Goal: Task Accomplishment & Management: Use online tool/utility

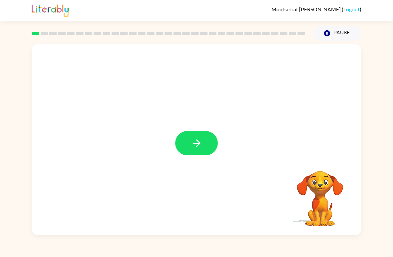
click at [197, 142] on icon "button" at bounding box center [197, 143] width 12 height 12
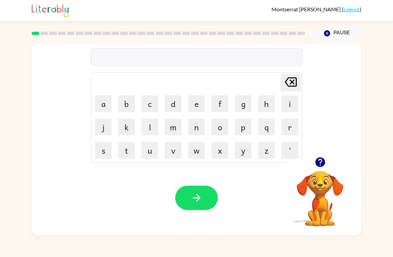
click at [319, 162] on icon "button" at bounding box center [320, 162] width 10 height 10
click at [102, 148] on button "s" at bounding box center [103, 150] width 17 height 17
click at [266, 103] on button "h" at bounding box center [266, 103] width 17 height 17
click at [315, 164] on icon "button" at bounding box center [320, 162] width 12 height 12
click at [327, 195] on video "Your browser must support playing .mp4 files to use Literably. Please try using…" at bounding box center [320, 194] width 67 height 67
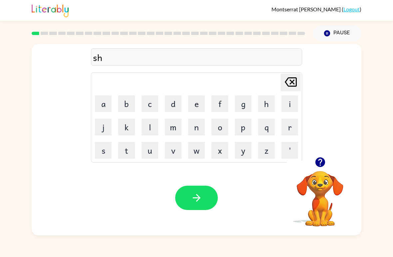
click at [320, 166] on icon "button" at bounding box center [320, 162] width 10 height 10
click at [150, 152] on button "u" at bounding box center [150, 150] width 17 height 17
click at [106, 144] on button "s" at bounding box center [103, 150] width 17 height 17
click at [262, 107] on button "h" at bounding box center [266, 103] width 17 height 17
click at [202, 198] on button "button" at bounding box center [196, 197] width 43 height 24
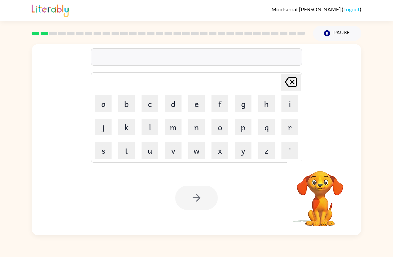
click at [106, 104] on button "a" at bounding box center [103, 103] width 17 height 17
click at [248, 128] on button "p" at bounding box center [243, 127] width 17 height 17
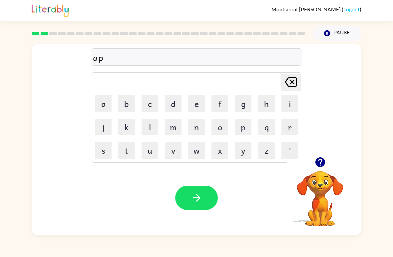
click at [287, 111] on button "i" at bounding box center [289, 103] width 17 height 17
click at [287, 127] on button "r" at bounding box center [289, 127] width 17 height 17
click at [100, 100] on button "a" at bounding box center [103, 103] width 17 height 17
click at [201, 126] on button "n" at bounding box center [196, 127] width 17 height 17
click at [323, 161] on icon "button" at bounding box center [320, 162] width 10 height 10
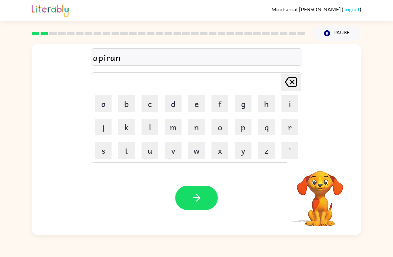
click at [283, 87] on icon "[PERSON_NAME] last character input" at bounding box center [291, 82] width 16 height 16
click at [286, 105] on button "i" at bounding box center [289, 103] width 17 height 17
click at [291, 85] on icon "[PERSON_NAME] last character input" at bounding box center [291, 82] width 16 height 16
click at [293, 82] on icon at bounding box center [291, 81] width 12 height 9
click at [289, 105] on button "i" at bounding box center [289, 103] width 17 height 17
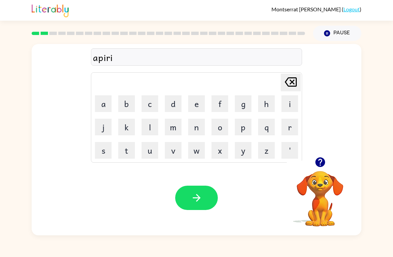
click at [107, 116] on td "j" at bounding box center [103, 127] width 23 height 23
click at [103, 103] on button "a" at bounding box center [103, 103] width 17 height 17
click at [197, 126] on button "n" at bounding box center [196, 127] width 17 height 17
click at [99, 148] on button "s" at bounding box center [103, 150] width 17 height 17
click at [194, 104] on button "e" at bounding box center [196, 103] width 17 height 17
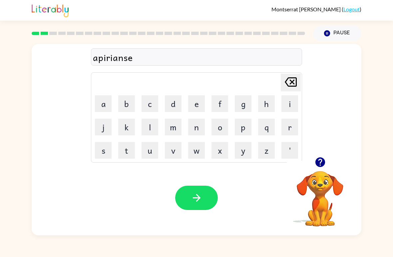
click at [106, 150] on button "s" at bounding box center [103, 150] width 17 height 17
click at [202, 198] on button "button" at bounding box center [196, 197] width 43 height 24
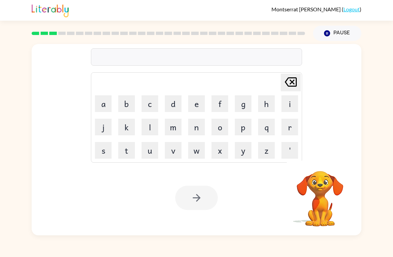
click at [288, 127] on button "r" at bounding box center [289, 127] width 17 height 17
click at [288, 103] on button "i" at bounding box center [289, 103] width 17 height 17
click at [103, 103] on button "a" at bounding box center [103, 103] width 17 height 17
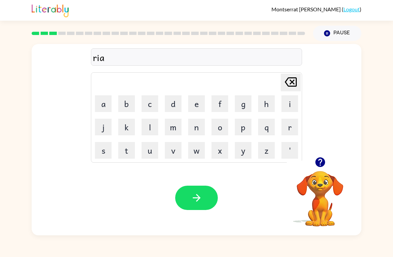
click at [147, 124] on button "l" at bounding box center [150, 127] width 17 height 17
click at [292, 84] on icon "[PERSON_NAME] last character input" at bounding box center [291, 82] width 16 height 16
click at [294, 83] on icon "[PERSON_NAME] last character input" at bounding box center [291, 82] width 16 height 16
click at [202, 99] on button "e" at bounding box center [196, 103] width 17 height 17
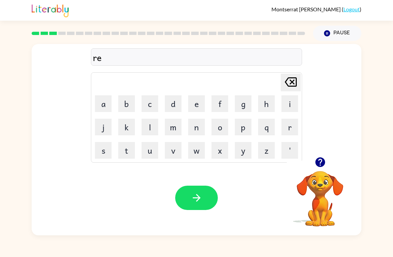
click at [102, 99] on button "a" at bounding box center [103, 103] width 17 height 17
click at [149, 131] on button "l" at bounding box center [150, 127] width 17 height 17
click at [321, 163] on icon "button" at bounding box center [320, 162] width 10 height 10
click at [287, 87] on icon "[PERSON_NAME] last character input" at bounding box center [291, 82] width 16 height 16
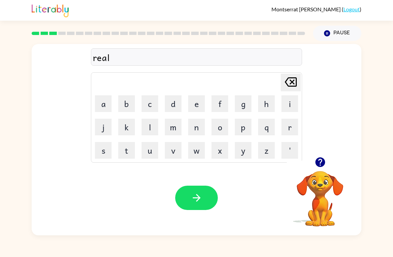
click at [288, 107] on button "i" at bounding box center [289, 103] width 17 height 17
click at [178, 105] on button "d" at bounding box center [173, 103] width 17 height 17
click at [246, 151] on button "y" at bounding box center [243, 150] width 17 height 17
click at [186, 200] on button "button" at bounding box center [196, 197] width 43 height 24
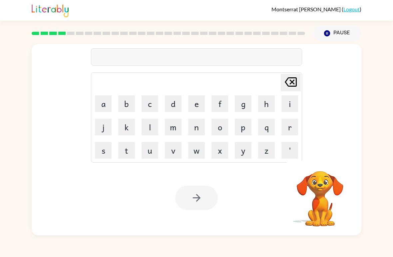
click at [291, 102] on button "i" at bounding box center [289, 103] width 17 height 17
click at [148, 132] on button "l" at bounding box center [150, 127] width 17 height 17
click at [153, 126] on button "l" at bounding box center [150, 127] width 17 height 17
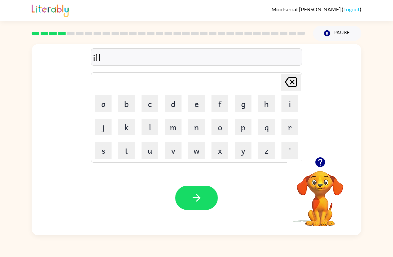
click at [298, 82] on icon "[PERSON_NAME] last character input" at bounding box center [291, 82] width 16 height 16
click at [296, 101] on button "i" at bounding box center [289, 103] width 17 height 17
click at [316, 163] on icon "button" at bounding box center [320, 162] width 10 height 10
click at [326, 158] on icon "button" at bounding box center [320, 162] width 12 height 12
click at [173, 125] on button "m" at bounding box center [173, 127] width 17 height 17
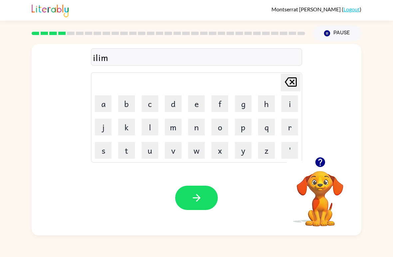
click at [98, 97] on button "a" at bounding box center [103, 103] width 17 height 17
click at [174, 103] on button "d" at bounding box center [173, 103] width 17 height 17
click at [324, 163] on icon "button" at bounding box center [320, 162] width 10 height 10
click at [290, 78] on icon at bounding box center [291, 81] width 12 height 9
click at [323, 168] on button "button" at bounding box center [320, 162] width 17 height 17
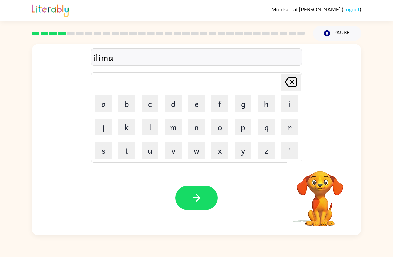
click at [198, 127] on button "n" at bounding box center [196, 127] width 17 height 17
click at [127, 153] on button "t" at bounding box center [126, 150] width 17 height 17
click at [324, 163] on icon "button" at bounding box center [320, 162] width 10 height 10
click at [108, 63] on div "ilimant" at bounding box center [196, 57] width 207 height 14
click at [113, 62] on div "ilimant" at bounding box center [196, 57] width 207 height 14
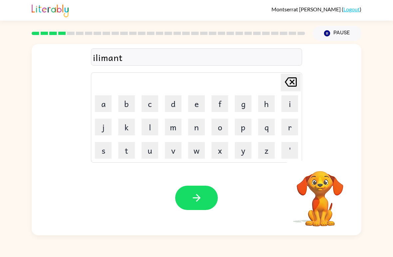
click at [291, 79] on icon at bounding box center [291, 81] width 12 height 9
click at [291, 78] on icon at bounding box center [291, 81] width 12 height 9
click at [295, 80] on icon "[PERSON_NAME] last character input" at bounding box center [291, 82] width 16 height 16
click at [290, 102] on button "i" at bounding box center [289, 103] width 17 height 17
click at [196, 123] on button "n" at bounding box center [196, 127] width 17 height 17
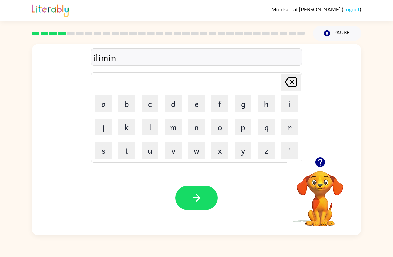
click at [101, 101] on button "a" at bounding box center [103, 103] width 17 height 17
click at [133, 148] on button "t" at bounding box center [126, 150] width 17 height 17
click at [321, 159] on icon "button" at bounding box center [320, 162] width 10 height 10
click at [198, 193] on icon "button" at bounding box center [197, 198] width 12 height 12
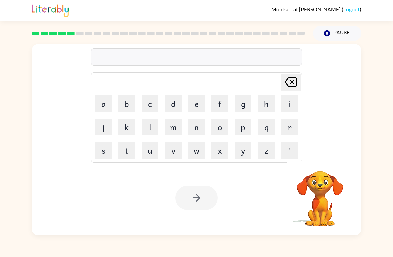
click at [174, 102] on button "d" at bounding box center [173, 103] width 17 height 17
click at [156, 155] on button "u" at bounding box center [150, 150] width 17 height 17
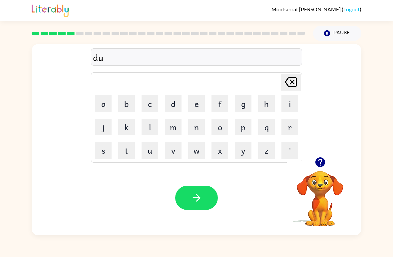
click at [245, 130] on button "p" at bounding box center [243, 127] width 17 height 17
click at [157, 123] on button "l" at bounding box center [150, 127] width 17 height 17
click at [288, 105] on button "i" at bounding box center [289, 103] width 17 height 17
click at [150, 102] on button "c" at bounding box center [150, 103] width 17 height 17
click at [101, 102] on button "a" at bounding box center [103, 103] width 17 height 17
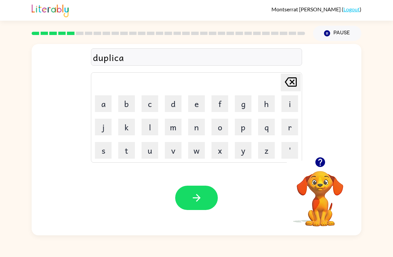
click at [126, 148] on button "t" at bounding box center [126, 150] width 17 height 17
click at [192, 106] on button "e" at bounding box center [196, 103] width 17 height 17
click at [202, 205] on button "button" at bounding box center [196, 197] width 43 height 24
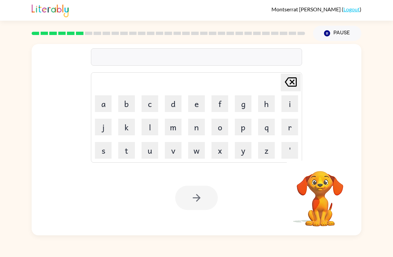
click at [170, 156] on button "v" at bounding box center [173, 150] width 17 height 17
click at [102, 101] on button "a" at bounding box center [103, 103] width 17 height 17
click at [147, 102] on button "c" at bounding box center [150, 103] width 17 height 17
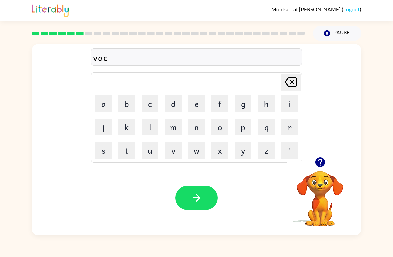
click at [101, 103] on button "a" at bounding box center [103, 103] width 17 height 17
click at [321, 166] on icon "button" at bounding box center [320, 162] width 10 height 10
click at [129, 154] on button "t" at bounding box center [126, 150] width 17 height 17
click at [290, 107] on button "i" at bounding box center [289, 103] width 17 height 17
click at [221, 127] on button "o" at bounding box center [219, 127] width 17 height 17
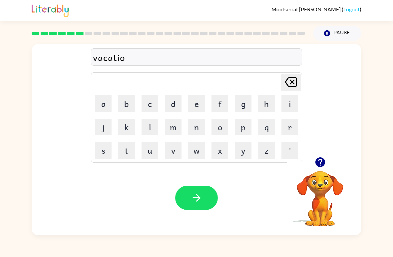
click at [196, 121] on button "n" at bounding box center [196, 127] width 17 height 17
click at [191, 196] on icon "button" at bounding box center [197, 198] width 12 height 12
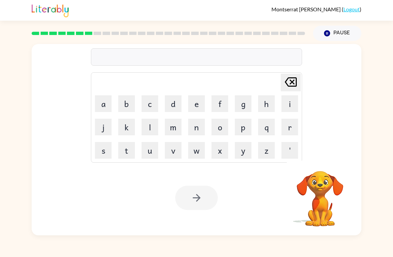
click at [245, 127] on button "p" at bounding box center [243, 127] width 17 height 17
click at [322, 167] on icon "button" at bounding box center [320, 162] width 12 height 12
click at [220, 133] on button "o" at bounding box center [219, 127] width 17 height 17
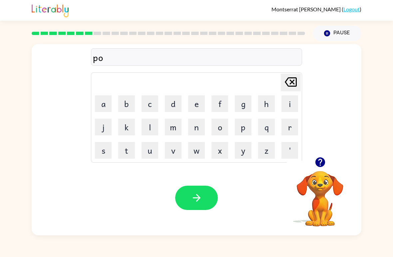
click at [173, 102] on button "d" at bounding box center [173, 103] width 17 height 17
click at [156, 128] on button "l" at bounding box center [150, 127] width 17 height 17
click at [288, 89] on icon "[PERSON_NAME] last character input" at bounding box center [291, 82] width 16 height 16
click at [152, 149] on button "u" at bounding box center [150, 150] width 17 height 17
click at [319, 166] on icon "button" at bounding box center [320, 162] width 10 height 10
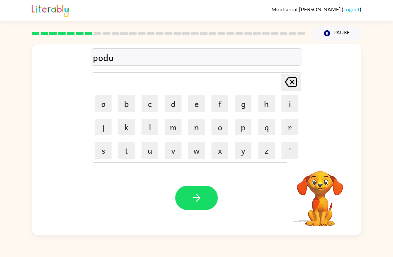
click at [156, 133] on button "l" at bounding box center [150, 127] width 17 height 17
click at [196, 200] on icon "button" at bounding box center [197, 198] width 12 height 12
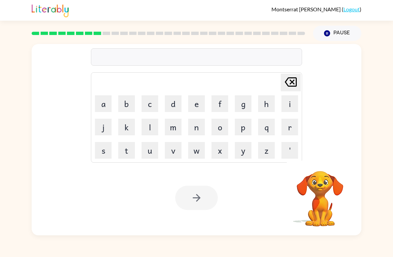
click at [240, 132] on button "p" at bounding box center [243, 127] width 17 height 17
click at [108, 101] on button "a" at bounding box center [103, 103] width 17 height 17
click at [292, 125] on button "r" at bounding box center [289, 127] width 17 height 17
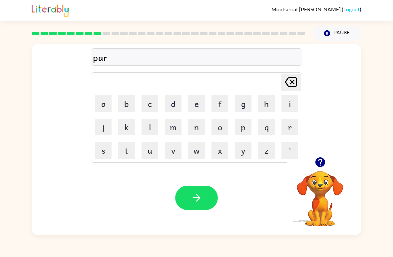
click at [130, 145] on button "t" at bounding box center [126, 150] width 17 height 17
click at [289, 103] on button "i" at bounding box center [289, 103] width 17 height 17
click at [323, 162] on icon "button" at bounding box center [320, 162] width 10 height 10
click at [152, 101] on button "c" at bounding box center [150, 103] width 17 height 17
click at [104, 101] on button "a" at bounding box center [103, 103] width 17 height 17
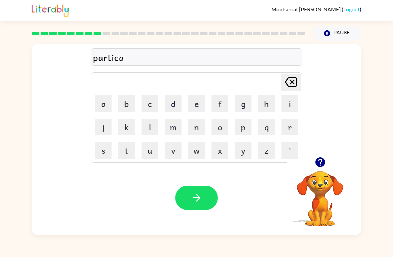
click at [151, 131] on button "l" at bounding box center [150, 127] width 17 height 17
click at [202, 201] on icon "button" at bounding box center [197, 198] width 12 height 12
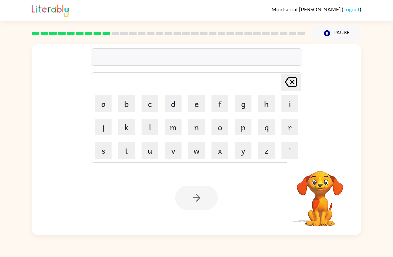
click at [286, 135] on button "r" at bounding box center [289, 127] width 17 height 17
click at [195, 107] on button "e" at bounding box center [196, 103] width 17 height 17
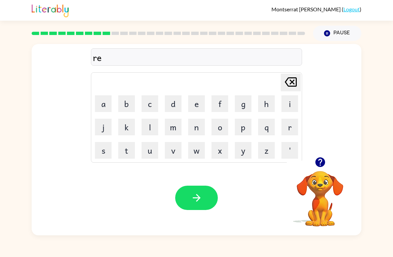
click at [146, 106] on button "c" at bounding box center [150, 103] width 17 height 17
click at [107, 106] on button "a" at bounding box center [103, 103] width 17 height 17
click at [246, 127] on button "p" at bounding box center [243, 127] width 17 height 17
click at [130, 154] on button "t" at bounding box center [126, 150] width 17 height 17
click at [151, 151] on button "u" at bounding box center [150, 150] width 17 height 17
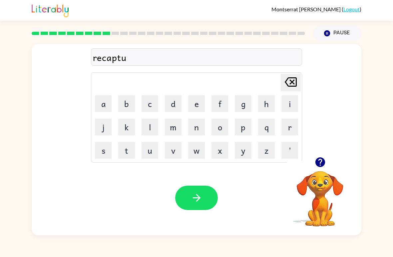
click at [287, 126] on button "r" at bounding box center [289, 127] width 17 height 17
click at [194, 108] on button "e" at bounding box center [196, 103] width 17 height 17
click at [197, 202] on icon "button" at bounding box center [197, 198] width 12 height 12
click at [246, 135] on button "p" at bounding box center [243, 127] width 17 height 17
click at [288, 128] on button "r" at bounding box center [289, 127] width 17 height 17
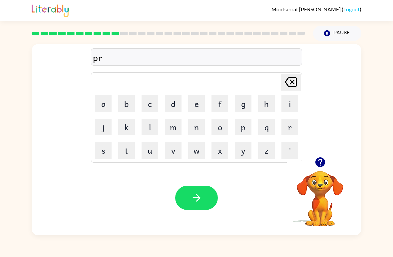
click at [196, 104] on button "e" at bounding box center [196, 103] width 17 height 17
click at [101, 149] on button "s" at bounding box center [103, 150] width 17 height 17
click at [264, 104] on button "h" at bounding box center [266, 103] width 17 height 17
click at [289, 87] on icon at bounding box center [291, 81] width 12 height 9
click at [154, 101] on button "c" at bounding box center [150, 103] width 17 height 17
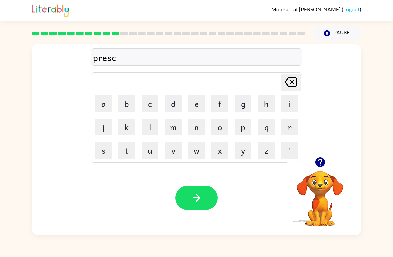
click at [267, 104] on button "h" at bounding box center [266, 103] width 17 height 17
click at [214, 130] on button "o" at bounding box center [219, 127] width 17 height 17
click at [213, 130] on button "o" at bounding box center [219, 127] width 17 height 17
click at [149, 125] on button "l" at bounding box center [150, 127] width 17 height 17
click at [208, 196] on button "button" at bounding box center [196, 197] width 43 height 24
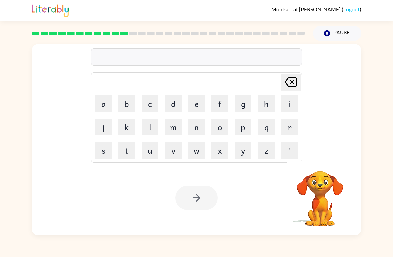
click at [152, 106] on button "c" at bounding box center [150, 103] width 17 height 17
click at [285, 129] on button "r" at bounding box center [289, 127] width 17 height 17
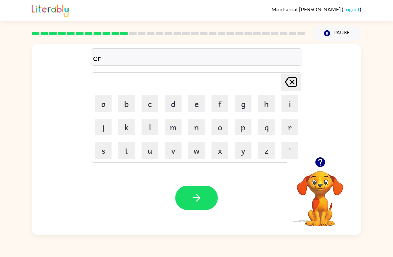
click at [109, 106] on button "a" at bounding box center [103, 103] width 17 height 17
click at [172, 149] on button "v" at bounding box center [173, 150] width 17 height 17
click at [196, 109] on button "e" at bounding box center [196, 103] width 17 height 17
click at [203, 197] on button "button" at bounding box center [196, 197] width 43 height 24
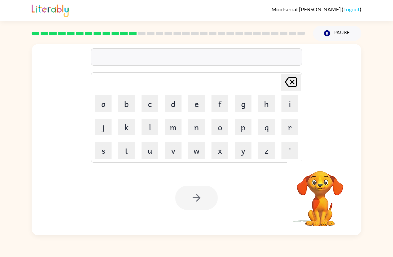
click at [174, 107] on button "d" at bounding box center [173, 103] width 17 height 17
click at [290, 103] on button "i" at bounding box center [289, 103] width 17 height 17
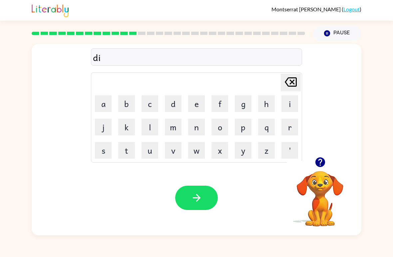
click at [147, 102] on button "c" at bounding box center [150, 103] width 17 height 17
click at [317, 166] on icon "button" at bounding box center [320, 162] width 12 height 12
click at [130, 150] on button "t" at bounding box center [126, 150] width 17 height 17
click at [104, 103] on button "a" at bounding box center [103, 103] width 17 height 17
click at [320, 164] on icon "button" at bounding box center [320, 162] width 10 height 10
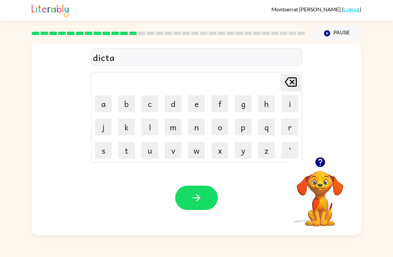
click at [324, 160] on icon "button" at bounding box center [320, 162] width 10 height 10
click at [177, 103] on button "d" at bounding box center [173, 103] width 17 height 17
click at [197, 102] on button "e" at bounding box center [196, 103] width 17 height 17
click at [198, 206] on button "button" at bounding box center [196, 197] width 43 height 24
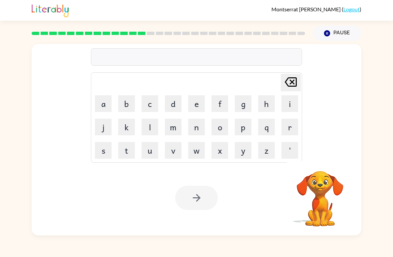
click at [246, 127] on button "p" at bounding box center [243, 127] width 17 height 17
click at [104, 105] on button "a" at bounding box center [103, 103] width 17 height 17
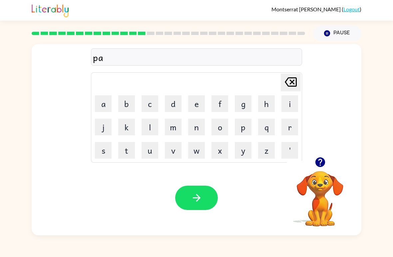
click at [244, 155] on button "y" at bounding box center [243, 150] width 17 height 17
click at [200, 152] on button "w" at bounding box center [196, 150] width 17 height 17
click at [292, 85] on icon "[PERSON_NAME] last character input" at bounding box center [291, 82] width 16 height 16
click at [178, 132] on button "m" at bounding box center [173, 127] width 17 height 17
click at [193, 99] on button "e" at bounding box center [196, 103] width 17 height 17
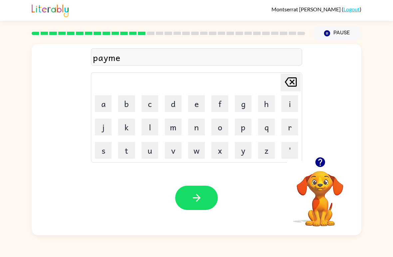
click at [190, 128] on button "n" at bounding box center [196, 127] width 17 height 17
click at [128, 144] on button "t" at bounding box center [126, 150] width 17 height 17
click at [197, 194] on icon "button" at bounding box center [197, 198] width 12 height 12
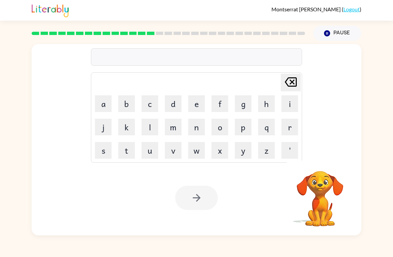
click at [179, 125] on button "m" at bounding box center [173, 127] width 17 height 17
click at [102, 104] on button "a" at bounding box center [103, 103] width 17 height 17
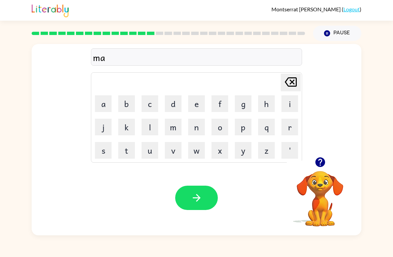
click at [245, 150] on button "y" at bounding box center [243, 150] width 17 height 17
click at [220, 132] on button "o" at bounding box center [219, 127] width 17 height 17
click at [287, 121] on button "r" at bounding box center [289, 127] width 17 height 17
click at [211, 197] on button "button" at bounding box center [196, 197] width 43 height 24
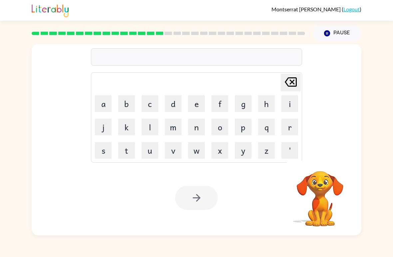
click at [104, 155] on button "s" at bounding box center [103, 150] width 17 height 17
click at [246, 133] on button "p" at bounding box center [243, 127] width 17 height 17
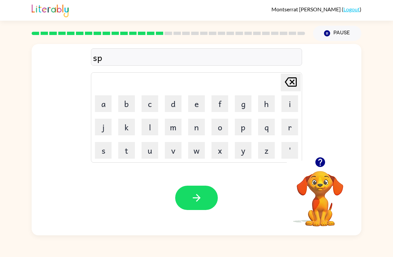
click at [105, 105] on button "a" at bounding box center [103, 103] width 17 height 17
click at [290, 127] on button "r" at bounding box center [289, 127] width 17 height 17
click at [131, 126] on button "k" at bounding box center [126, 127] width 17 height 17
click at [199, 199] on icon "button" at bounding box center [196, 198] width 8 height 8
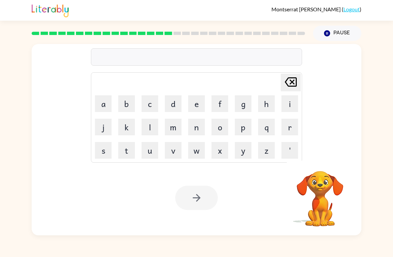
click at [248, 124] on button "p" at bounding box center [243, 127] width 17 height 17
click at [105, 103] on button "a" at bounding box center [103, 103] width 17 height 17
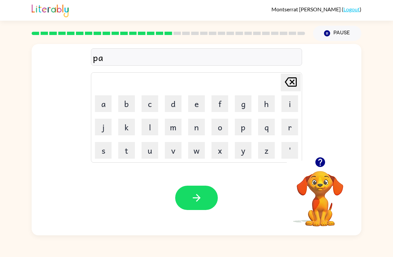
click at [154, 130] on button "l" at bounding box center [150, 127] width 17 height 17
click at [200, 203] on icon "button" at bounding box center [197, 198] width 12 height 12
click at [100, 153] on button "s" at bounding box center [103, 150] width 17 height 17
click at [244, 129] on button "p" at bounding box center [243, 127] width 17 height 17
click at [198, 107] on button "e" at bounding box center [196, 103] width 17 height 17
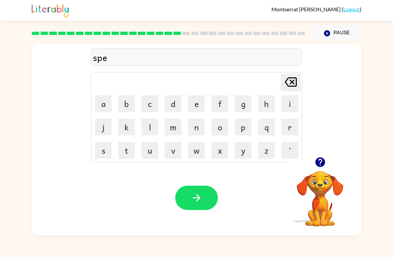
click at [194, 106] on button "e" at bounding box center [196, 103] width 17 height 17
click at [295, 85] on icon "[PERSON_NAME] last character input" at bounding box center [291, 82] width 16 height 16
click at [107, 107] on button "a" at bounding box center [103, 103] width 17 height 17
click at [289, 82] on icon "[PERSON_NAME] last character input" at bounding box center [291, 82] width 16 height 16
click at [101, 109] on button "a" at bounding box center [103, 103] width 17 height 17
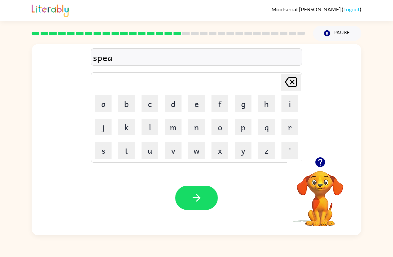
click at [191, 133] on button "n" at bounding box center [196, 127] width 17 height 17
click at [293, 103] on button "i" at bounding box center [289, 103] width 17 height 17
click at [201, 128] on button "n" at bounding box center [196, 127] width 17 height 17
click at [242, 103] on button "g" at bounding box center [243, 103] width 17 height 17
click at [203, 207] on button "button" at bounding box center [196, 197] width 43 height 24
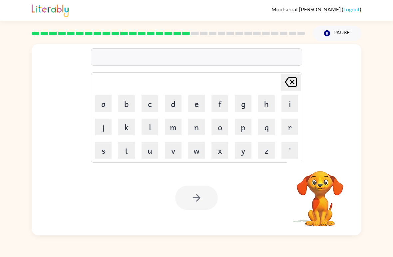
click at [244, 103] on button "g" at bounding box center [243, 103] width 17 height 17
click at [288, 130] on button "r" at bounding box center [289, 127] width 17 height 17
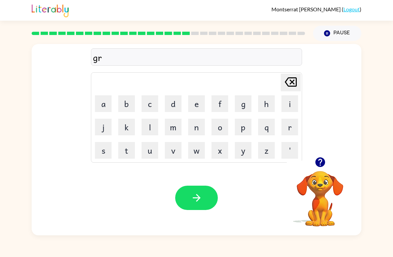
click at [153, 153] on button "u" at bounding box center [150, 150] width 17 height 17
click at [198, 127] on button "n" at bounding box center [196, 127] width 17 height 17
click at [246, 127] on button "p" at bounding box center [243, 127] width 17 height 17
click at [289, 105] on button "i" at bounding box center [289, 103] width 17 height 17
click at [287, 82] on icon "[PERSON_NAME] last character input" at bounding box center [291, 82] width 16 height 16
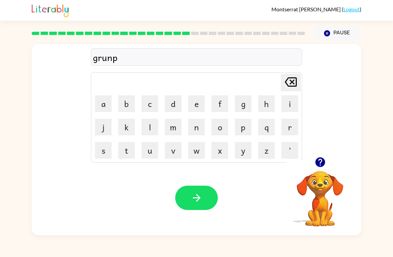
click at [246, 149] on button "y" at bounding box center [243, 150] width 17 height 17
click at [291, 82] on icon at bounding box center [291, 81] width 12 height 9
click at [290, 87] on icon "[PERSON_NAME] last character input" at bounding box center [291, 82] width 16 height 16
click at [294, 84] on icon at bounding box center [291, 81] width 12 height 9
click at [321, 163] on icon "button" at bounding box center [320, 162] width 10 height 10
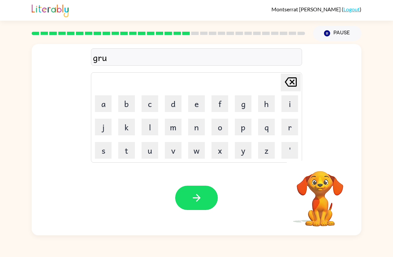
click at [177, 126] on button "m" at bounding box center [173, 127] width 17 height 17
click at [246, 129] on button "p" at bounding box center [243, 127] width 17 height 17
click at [245, 153] on button "y" at bounding box center [243, 150] width 17 height 17
click at [199, 107] on button "e" at bounding box center [196, 103] width 17 height 17
click at [106, 151] on button "s" at bounding box center [103, 150] width 17 height 17
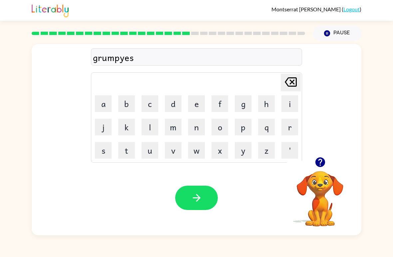
click at [127, 157] on button "t" at bounding box center [126, 150] width 17 height 17
click at [293, 83] on icon at bounding box center [291, 81] width 12 height 9
click at [293, 82] on icon at bounding box center [291, 81] width 12 height 9
click at [290, 80] on icon at bounding box center [291, 81] width 12 height 9
click at [290, 80] on icon "[PERSON_NAME] last character input" at bounding box center [291, 82] width 16 height 16
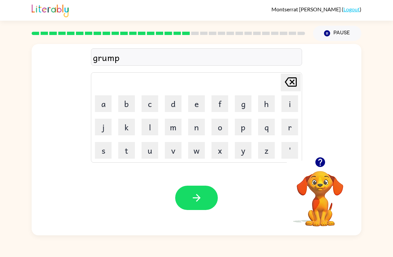
click at [286, 108] on button "i" at bounding box center [289, 103] width 17 height 17
click at [197, 108] on button "e" at bounding box center [196, 103] width 17 height 17
click at [105, 149] on button "s" at bounding box center [103, 150] width 17 height 17
click at [131, 156] on button "t" at bounding box center [126, 150] width 17 height 17
click at [205, 196] on button "button" at bounding box center [196, 197] width 43 height 24
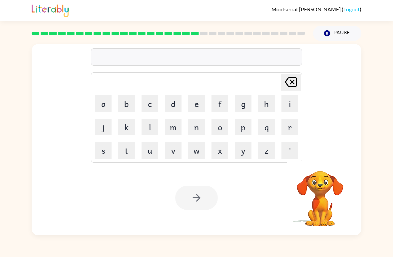
click at [290, 99] on button "i" at bounding box center [289, 103] width 17 height 17
click at [202, 124] on button "n" at bounding box center [196, 127] width 17 height 17
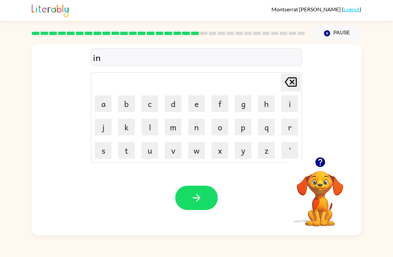
click at [147, 106] on button "c" at bounding box center [150, 103] width 17 height 17
click at [291, 126] on button "r" at bounding box center [289, 127] width 17 height 17
click at [204, 105] on button "e" at bounding box center [196, 103] width 17 height 17
click at [181, 107] on button "d" at bounding box center [173, 103] width 17 height 17
click at [289, 102] on button "i" at bounding box center [289, 103] width 17 height 17
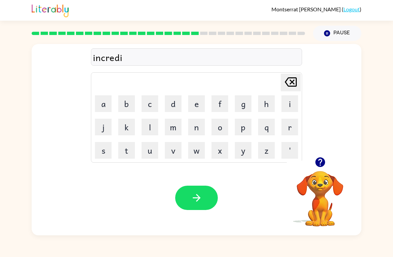
click at [128, 102] on button "b" at bounding box center [126, 103] width 17 height 17
click at [329, 156] on div at bounding box center [320, 162] width 67 height 17
click at [316, 159] on icon "button" at bounding box center [320, 162] width 12 height 12
click at [151, 153] on button "u" at bounding box center [150, 150] width 17 height 17
click at [296, 77] on icon "[PERSON_NAME] last character input" at bounding box center [291, 82] width 16 height 16
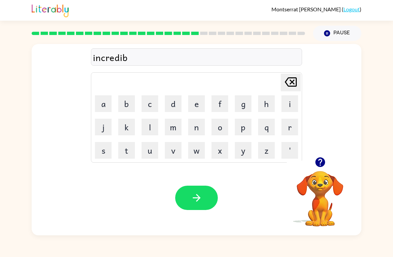
click at [216, 128] on button "o" at bounding box center [219, 127] width 17 height 17
click at [286, 80] on icon "[PERSON_NAME] last character input" at bounding box center [291, 82] width 16 height 16
click at [315, 159] on icon "button" at bounding box center [320, 162] width 12 height 12
click at [224, 132] on button "o" at bounding box center [219, 127] width 17 height 17
click at [152, 129] on button "l" at bounding box center [150, 127] width 17 height 17
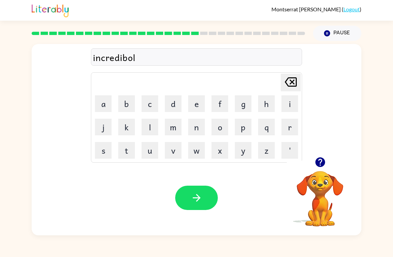
click at [198, 190] on button "button" at bounding box center [196, 197] width 43 height 24
click at [321, 162] on icon "button" at bounding box center [320, 162] width 12 height 12
click at [151, 130] on button "l" at bounding box center [150, 127] width 17 height 17
click at [200, 99] on button "e" at bounding box center [196, 103] width 17 height 17
click at [100, 150] on button "s" at bounding box center [103, 150] width 17 height 17
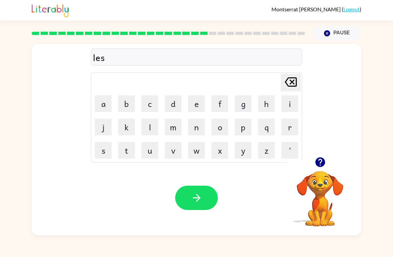
click at [101, 140] on td "s" at bounding box center [103, 150] width 23 height 23
click at [103, 154] on button "s" at bounding box center [103, 150] width 17 height 17
click at [198, 104] on button "e" at bounding box center [196, 103] width 17 height 17
click at [292, 85] on icon "[PERSON_NAME] last character input" at bounding box center [291, 82] width 16 height 16
click at [194, 104] on button "e" at bounding box center [196, 103] width 17 height 17
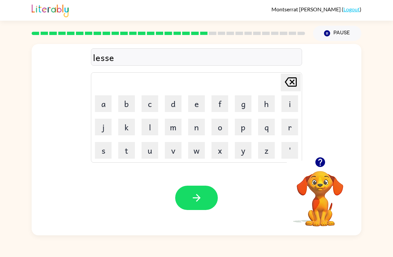
click at [198, 135] on button "n" at bounding box center [196, 127] width 17 height 17
click at [291, 83] on icon at bounding box center [291, 81] width 12 height 9
click at [321, 164] on icon "button" at bounding box center [320, 162] width 10 height 10
click at [196, 127] on button "n" at bounding box center [196, 127] width 17 height 17
click at [174, 105] on button "d" at bounding box center [173, 103] width 17 height 17
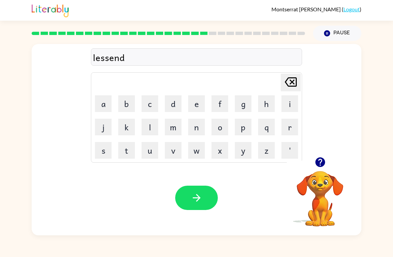
click at [208, 195] on button "button" at bounding box center [196, 197] width 43 height 24
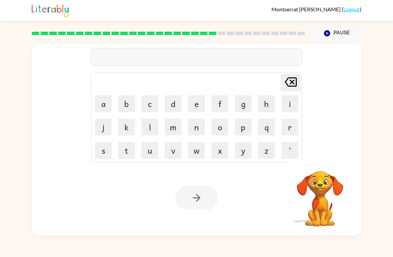
click at [197, 124] on button "n" at bounding box center [196, 127] width 17 height 17
click at [219, 125] on button "o" at bounding box center [219, 127] width 17 height 17
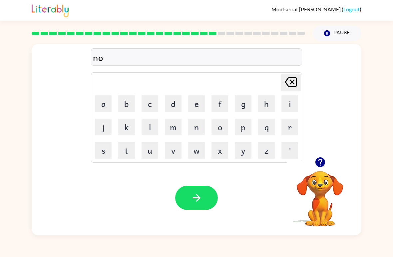
click at [169, 125] on button "m" at bounding box center [173, 127] width 17 height 17
click at [291, 103] on button "i" at bounding box center [289, 103] width 17 height 17
click at [200, 135] on button "n" at bounding box center [196, 127] width 17 height 17
click at [96, 103] on button "a" at bounding box center [103, 103] width 17 height 17
click at [133, 147] on button "t" at bounding box center [126, 150] width 17 height 17
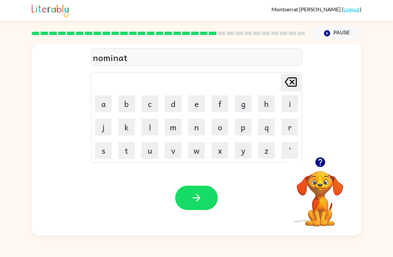
click at [198, 106] on button "e" at bounding box center [196, 103] width 17 height 17
click at [200, 196] on icon "button" at bounding box center [197, 198] width 12 height 12
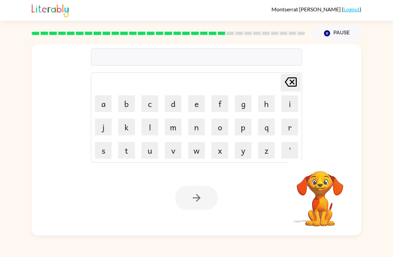
click at [96, 147] on button "s" at bounding box center [103, 150] width 17 height 17
click at [151, 151] on button "u" at bounding box center [150, 150] width 17 height 17
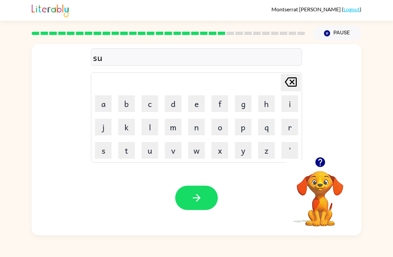
click at [100, 146] on button "s" at bounding box center [103, 150] width 17 height 17
click at [127, 150] on button "t" at bounding box center [126, 150] width 17 height 17
click at [106, 103] on button "a" at bounding box center [103, 103] width 17 height 17
click at [291, 106] on button "i" at bounding box center [289, 103] width 17 height 17
click at [199, 131] on button "n" at bounding box center [196, 127] width 17 height 17
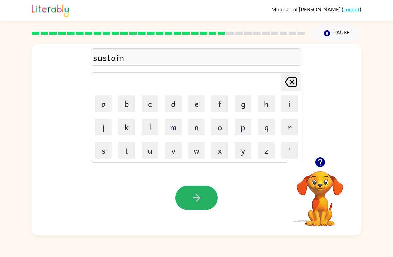
click at [203, 200] on button "button" at bounding box center [196, 197] width 43 height 24
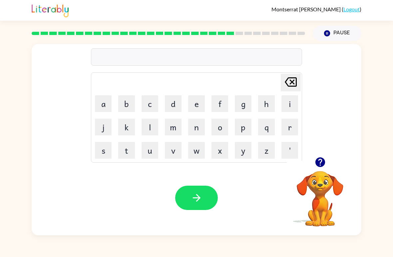
click at [4, 78] on div "[PERSON_NAME] last character input a b c d e f g h i j k l m n o p q r s t u v …" at bounding box center [196, 138] width 393 height 194
click at [200, 150] on button "w" at bounding box center [196, 150] width 17 height 17
click at [222, 126] on button "o" at bounding box center [219, 127] width 17 height 17
click at [286, 130] on button "r" at bounding box center [289, 127] width 17 height 17
click at [172, 105] on button "d" at bounding box center [173, 103] width 17 height 17
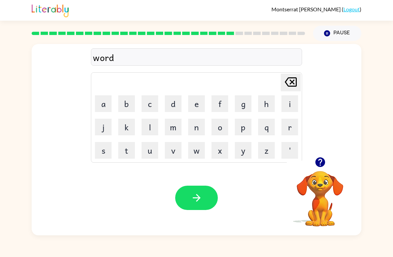
click at [247, 149] on button "y" at bounding box center [243, 150] width 17 height 17
click at [206, 200] on button "button" at bounding box center [196, 197] width 43 height 24
click at [288, 128] on button "r" at bounding box center [289, 127] width 17 height 17
click at [202, 105] on button "e" at bounding box center [196, 103] width 17 height 17
click at [148, 129] on button "l" at bounding box center [150, 127] width 17 height 17
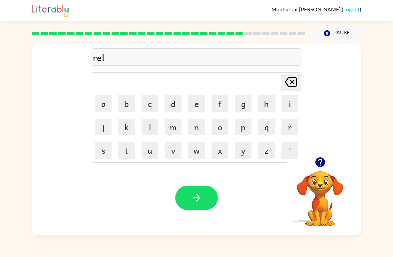
click at [106, 104] on button "a" at bounding box center [103, 103] width 17 height 17
click at [125, 151] on button "t" at bounding box center [126, 150] width 17 height 17
click at [197, 101] on button "e" at bounding box center [196, 103] width 17 height 17
click at [171, 109] on button "d" at bounding box center [173, 103] width 17 height 17
click at [182, 203] on button "button" at bounding box center [196, 197] width 43 height 24
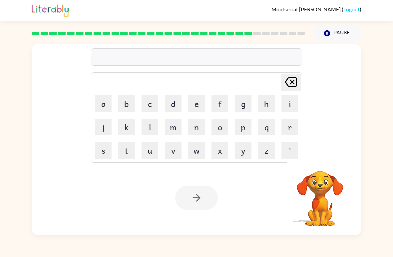
click at [127, 128] on button "k" at bounding box center [126, 127] width 17 height 17
click at [290, 105] on button "i" at bounding box center [289, 103] width 17 height 17
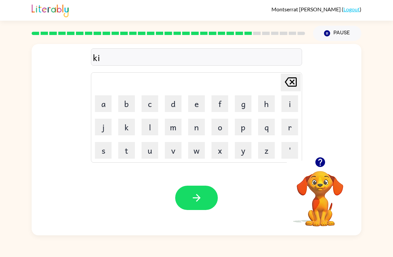
click at [324, 166] on icon "button" at bounding box center [320, 162] width 12 height 12
click at [131, 155] on button "t" at bounding box center [126, 150] width 17 height 17
click at [127, 151] on button "t" at bounding box center [126, 150] width 17 height 17
click at [200, 102] on button "e" at bounding box center [196, 103] width 17 height 17
click at [204, 125] on button "n" at bounding box center [196, 127] width 17 height 17
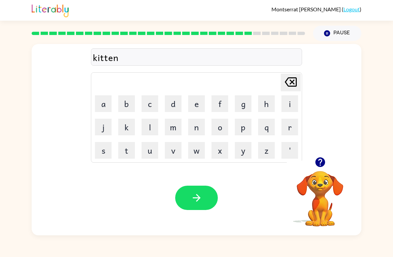
click at [196, 207] on button "button" at bounding box center [196, 197] width 43 height 24
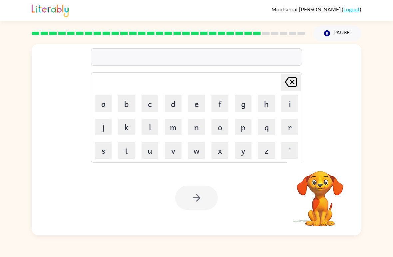
click at [171, 108] on button "d" at bounding box center [173, 103] width 17 height 17
click at [291, 85] on icon "[PERSON_NAME] last character input" at bounding box center [291, 82] width 16 height 16
click at [319, 164] on icon "button" at bounding box center [320, 162] width 10 height 10
click at [176, 108] on button "d" at bounding box center [173, 103] width 17 height 17
click at [199, 102] on button "e" at bounding box center [196, 103] width 17 height 17
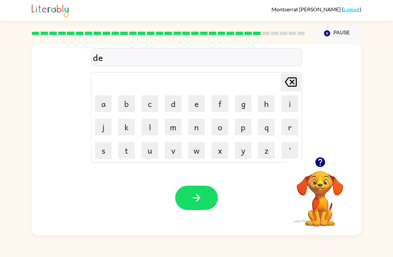
click at [244, 130] on button "p" at bounding box center [243, 127] width 17 height 17
click at [319, 162] on icon "button" at bounding box center [320, 162] width 10 height 10
click at [100, 101] on button "a" at bounding box center [103, 103] width 17 height 17
click at [291, 129] on button "r" at bounding box center [289, 127] width 17 height 17
click at [320, 162] on icon "button" at bounding box center [320, 162] width 10 height 10
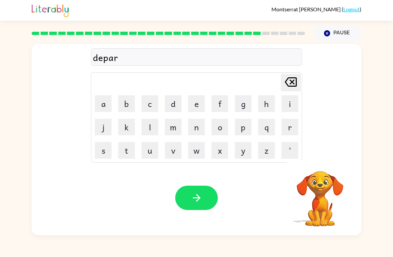
click at [125, 154] on button "t" at bounding box center [126, 150] width 17 height 17
click at [175, 128] on button "m" at bounding box center [173, 127] width 17 height 17
click at [203, 103] on button "e" at bounding box center [196, 103] width 17 height 17
click at [195, 133] on button "n" at bounding box center [196, 127] width 17 height 17
click at [322, 165] on icon "button" at bounding box center [320, 162] width 10 height 10
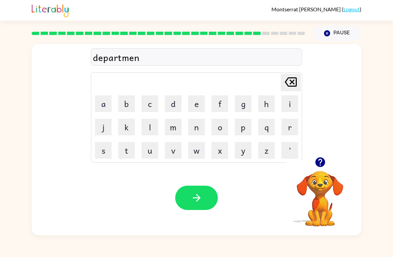
click at [130, 153] on button "t" at bounding box center [126, 150] width 17 height 17
click at [201, 198] on icon "button" at bounding box center [197, 198] width 12 height 12
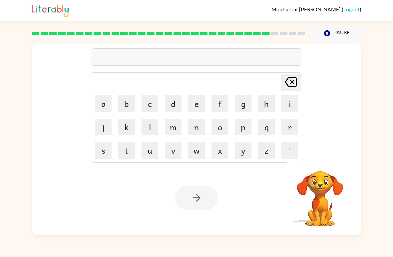
click at [95, 146] on button "s" at bounding box center [103, 150] width 17 height 17
click at [150, 124] on button "l" at bounding box center [150, 127] width 17 height 17
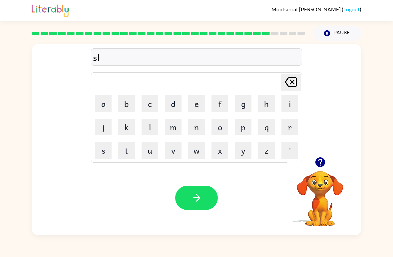
click at [291, 108] on button "i" at bounding box center [289, 103] width 17 height 17
click at [201, 111] on button "e" at bounding box center [196, 103] width 17 height 17
click at [293, 85] on icon "[PERSON_NAME] last character input" at bounding box center [291, 82] width 16 height 16
click at [129, 152] on button "t" at bounding box center [126, 150] width 17 height 17
click at [202, 105] on button "e" at bounding box center [196, 103] width 17 height 17
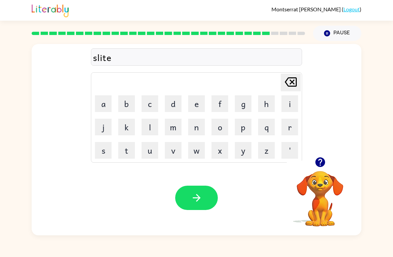
click at [197, 192] on icon "button" at bounding box center [197, 198] width 12 height 12
click at [142, 146] on button "u" at bounding box center [150, 150] width 17 height 17
click at [195, 126] on button "n" at bounding box center [196, 127] width 17 height 17
click at [286, 109] on button "i" at bounding box center [289, 103] width 17 height 17
click at [177, 153] on button "v" at bounding box center [173, 150] width 17 height 17
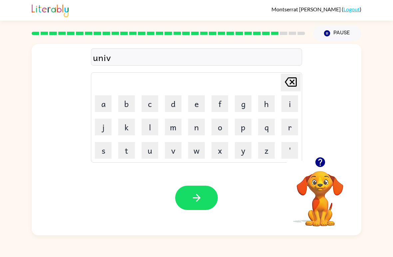
click at [204, 102] on button "e" at bounding box center [196, 103] width 17 height 17
click at [286, 124] on button "r" at bounding box center [289, 127] width 17 height 17
click at [109, 106] on button "a" at bounding box center [103, 103] width 17 height 17
click at [158, 126] on button "l" at bounding box center [150, 127] width 17 height 17
click at [200, 197] on icon "button" at bounding box center [197, 198] width 12 height 12
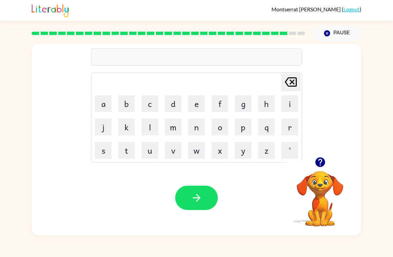
click at [107, 147] on button "s" at bounding box center [103, 150] width 17 height 17
click at [321, 165] on icon "button" at bounding box center [320, 162] width 10 height 10
click at [151, 153] on button "u" at bounding box center [150, 150] width 17 height 17
click at [153, 125] on button "l" at bounding box center [150, 127] width 17 height 17
click at [178, 147] on button "v" at bounding box center [173, 150] width 17 height 17
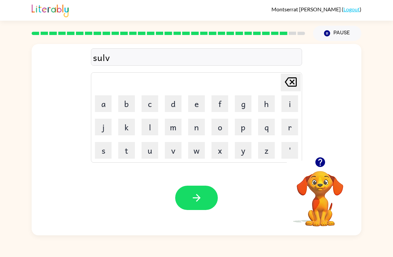
click at [203, 99] on button "e" at bounding box center [196, 103] width 17 height 17
click at [319, 166] on icon "button" at bounding box center [320, 162] width 10 height 10
click at [285, 132] on button "r" at bounding box center [289, 127] width 17 height 17
click at [199, 150] on button "w" at bounding box center [196, 150] width 17 height 17
click at [197, 102] on button "e" at bounding box center [196, 103] width 17 height 17
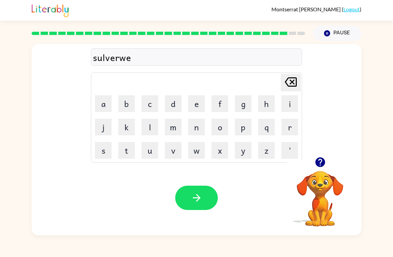
click at [102, 106] on button "a" at bounding box center [103, 103] width 17 height 17
click at [318, 164] on icon "button" at bounding box center [320, 162] width 10 height 10
click at [296, 127] on button "r" at bounding box center [289, 127] width 17 height 17
click at [290, 83] on icon "[PERSON_NAME] last character input" at bounding box center [291, 82] width 16 height 16
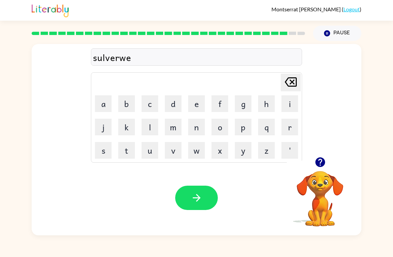
click at [290, 84] on icon at bounding box center [291, 81] width 12 height 9
click at [270, 106] on button "h" at bounding box center [266, 103] width 17 height 17
click at [197, 104] on button "e" at bounding box center [196, 103] width 17 height 17
click at [290, 130] on button "r" at bounding box center [289, 127] width 17 height 17
click at [204, 108] on button "e" at bounding box center [196, 103] width 17 height 17
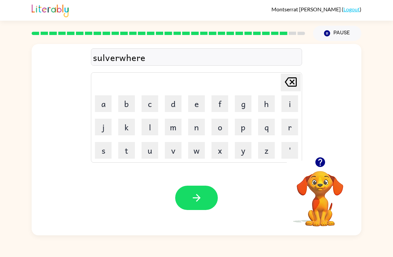
click at [202, 197] on icon "button" at bounding box center [197, 198] width 12 height 12
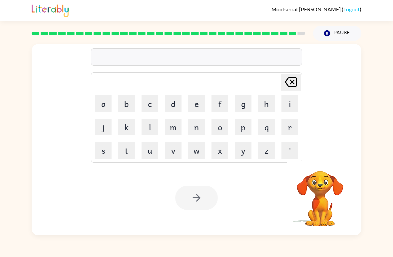
click at [292, 107] on button "i" at bounding box center [289, 103] width 17 height 17
click at [217, 158] on button "x" at bounding box center [219, 150] width 17 height 17
click at [291, 81] on icon at bounding box center [291, 81] width 12 height 9
click at [201, 127] on button "n" at bounding box center [196, 127] width 17 height 17
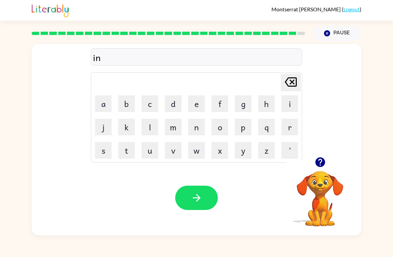
click at [319, 168] on icon "button" at bounding box center [320, 162] width 12 height 12
click at [158, 103] on button "c" at bounding box center [150, 103] width 17 height 17
click at [219, 125] on button "o" at bounding box center [219, 127] width 17 height 17
click at [153, 150] on button "u" at bounding box center [150, 150] width 17 height 17
click at [320, 166] on icon "button" at bounding box center [320, 162] width 10 height 10
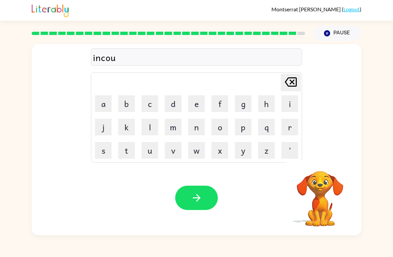
click at [196, 134] on button "n" at bounding box center [196, 127] width 17 height 17
click at [120, 156] on button "t" at bounding box center [126, 150] width 17 height 17
click at [198, 104] on button "e" at bounding box center [196, 103] width 17 height 17
click at [289, 122] on button "r" at bounding box center [289, 127] width 17 height 17
click at [198, 198] on icon "button" at bounding box center [196, 198] width 8 height 8
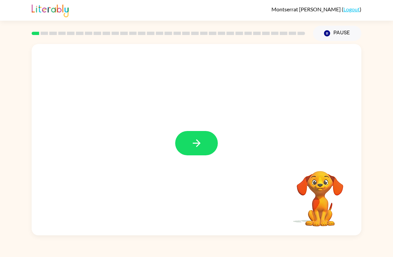
click at [201, 155] on button "button" at bounding box center [196, 143] width 43 height 24
click at [204, 159] on div at bounding box center [197, 139] width 330 height 191
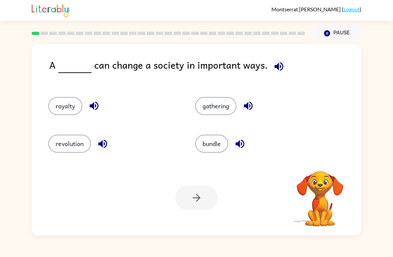
click at [278, 65] on icon "button" at bounding box center [278, 66] width 9 height 9
click at [83, 136] on button "revolution" at bounding box center [69, 144] width 43 height 18
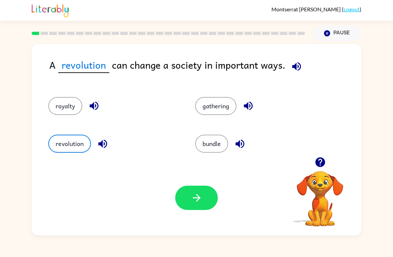
click at [196, 197] on icon "button" at bounding box center [197, 198] width 12 height 12
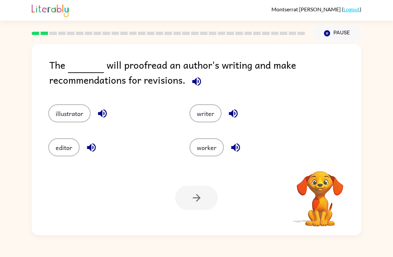
click at [196, 89] on button "button" at bounding box center [196, 81] width 17 height 17
click at [196, 74] on button "button" at bounding box center [196, 81] width 17 height 17
click at [64, 163] on div "Your browser must support playing .mp4 files to use Literably. Please try using…" at bounding box center [197, 197] width 330 height 75
click at [69, 142] on button "editor" at bounding box center [63, 147] width 31 height 18
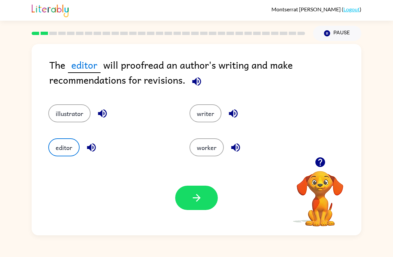
click at [193, 209] on button "button" at bounding box center [196, 197] width 43 height 24
click at [196, 212] on div "Your browser must support playing .mp4 files to use Literably. Please try using…" at bounding box center [197, 197] width 330 height 75
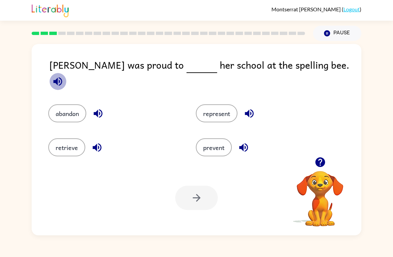
click at [64, 76] on icon "button" at bounding box center [58, 82] width 12 height 12
click at [222, 108] on button "represent" at bounding box center [217, 113] width 42 height 18
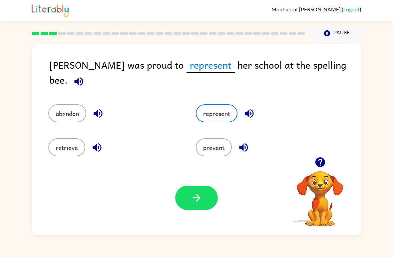
click at [201, 195] on icon "button" at bounding box center [197, 198] width 12 height 12
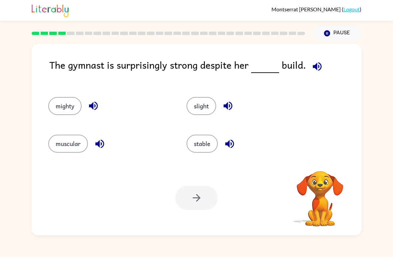
click at [318, 69] on icon "button" at bounding box center [317, 66] width 9 height 9
click at [331, 27] on button "Pause Pause" at bounding box center [337, 33] width 48 height 15
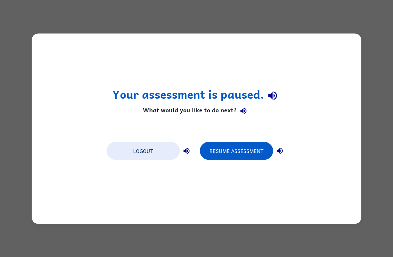
click at [384, 43] on div "Your assessment is paused. What would you like to do next? Logout Resume Assess…" at bounding box center [196, 128] width 393 height 257
click at [383, 43] on div "Your assessment is paused. What would you like to do next? Logout Resume Assess…" at bounding box center [196, 128] width 393 height 257
click at [246, 214] on div "Your assessment is paused. What would you like to do next? Logout Resume Assess…" at bounding box center [197, 128] width 330 height 190
click at [274, 93] on icon "button" at bounding box center [272, 96] width 9 height 9
click at [285, 154] on button "button" at bounding box center [279, 150] width 13 height 13
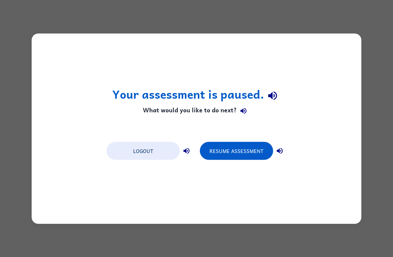
click at [258, 148] on button "Resume Assessment" at bounding box center [236, 151] width 73 height 18
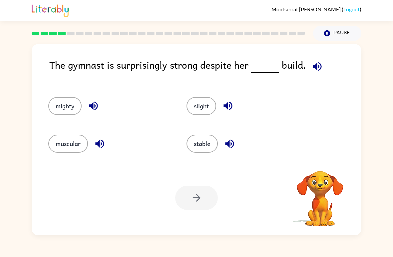
click at [234, 102] on icon "button" at bounding box center [228, 106] width 12 height 12
click at [229, 147] on icon "button" at bounding box center [230, 144] width 12 height 12
click at [92, 107] on icon "button" at bounding box center [93, 106] width 9 height 9
click at [200, 103] on button "slight" at bounding box center [201, 106] width 30 height 18
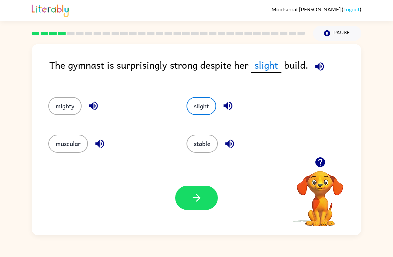
click at [67, 107] on button "mighty" at bounding box center [64, 106] width 33 height 18
click at [324, 66] on icon "button" at bounding box center [325, 66] width 9 height 9
click at [198, 104] on button "slight" at bounding box center [201, 106] width 30 height 18
click at [196, 198] on icon "button" at bounding box center [196, 198] width 8 height 8
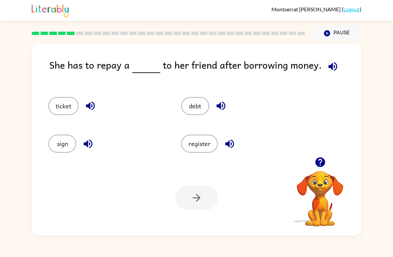
click at [330, 65] on icon "button" at bounding box center [333, 67] width 12 height 12
click at [213, 106] on button "button" at bounding box center [220, 105] width 17 height 17
click at [221, 109] on icon "button" at bounding box center [221, 106] width 12 height 12
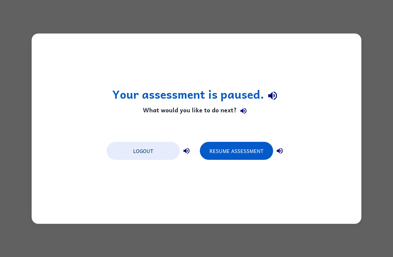
click at [251, 151] on button "Resume Assessment" at bounding box center [236, 151] width 73 height 18
click at [254, 147] on button "Resume Assessment" at bounding box center [236, 151] width 73 height 18
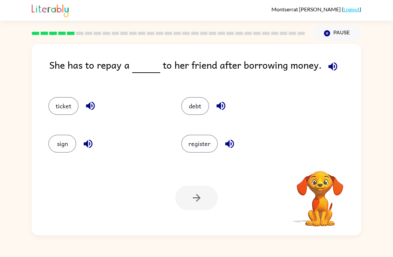
click at [197, 112] on button "debt" at bounding box center [195, 106] width 28 height 18
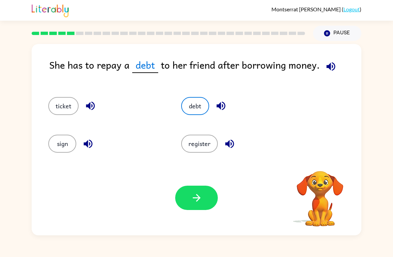
click at [199, 202] on icon "button" at bounding box center [197, 198] width 12 height 12
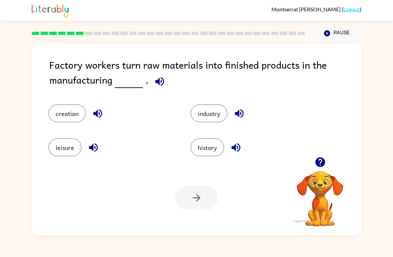
click at [164, 81] on button "button" at bounding box center [159, 81] width 17 height 17
click at [245, 116] on icon "button" at bounding box center [239, 114] width 12 height 12
click at [243, 112] on icon "button" at bounding box center [239, 113] width 9 height 9
click at [100, 111] on icon "button" at bounding box center [97, 113] width 9 height 9
click at [75, 116] on button "creation" at bounding box center [67, 113] width 38 height 18
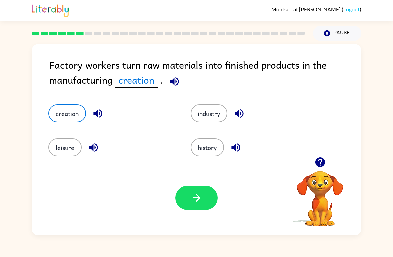
click at [210, 192] on button "button" at bounding box center [196, 197] width 43 height 24
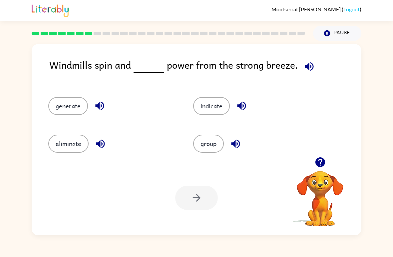
click at [309, 70] on icon "button" at bounding box center [309, 66] width 9 height 9
click at [307, 69] on icon "button" at bounding box center [309, 66] width 9 height 9
click at [303, 68] on icon "button" at bounding box center [309, 67] width 12 height 12
click at [311, 74] on button "button" at bounding box center [309, 66] width 17 height 17
click at [60, 106] on button "generate" at bounding box center [68, 106] width 40 height 18
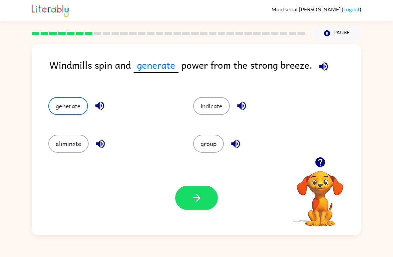
click at [199, 200] on icon "button" at bounding box center [197, 198] width 12 height 12
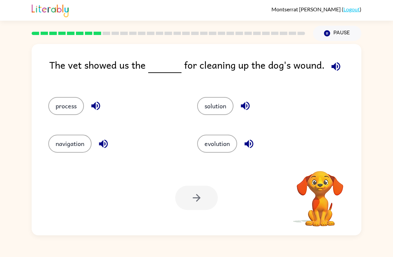
click at [335, 69] on icon "button" at bounding box center [336, 67] width 12 height 12
click at [335, 72] on icon "button" at bounding box center [336, 67] width 12 height 12
click at [61, 105] on button "process" at bounding box center [66, 106] width 36 height 18
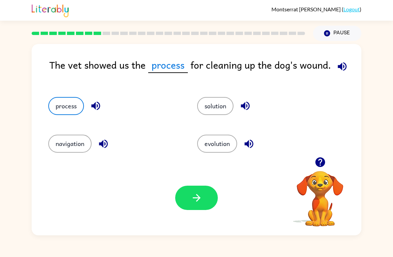
click at [186, 209] on button "button" at bounding box center [196, 197] width 43 height 24
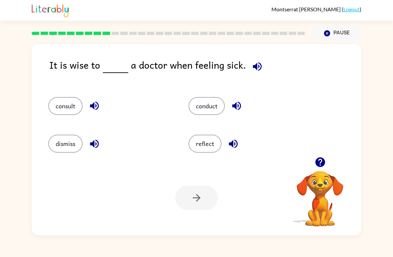
click at [253, 64] on icon "button" at bounding box center [257, 67] width 12 height 12
click at [63, 102] on button "consult" at bounding box center [65, 106] width 34 height 18
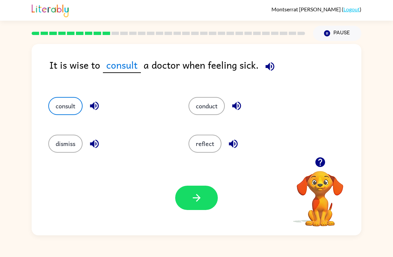
click at [197, 206] on button "button" at bounding box center [196, 197] width 43 height 24
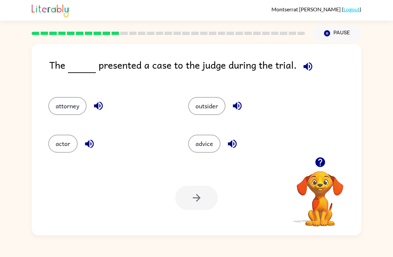
click at [299, 66] on button "button" at bounding box center [307, 66] width 17 height 17
click at [307, 65] on icon "button" at bounding box center [308, 67] width 12 height 12
click at [304, 69] on icon "button" at bounding box center [308, 67] width 12 height 12
click at [305, 67] on icon "button" at bounding box center [307, 66] width 9 height 9
click at [68, 101] on button "attorney" at bounding box center [67, 106] width 38 height 18
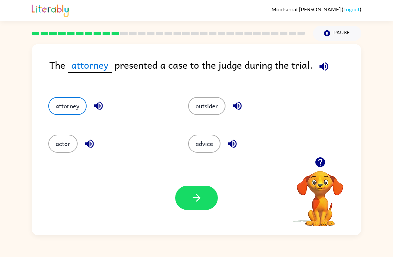
click at [188, 202] on button "button" at bounding box center [196, 197] width 43 height 24
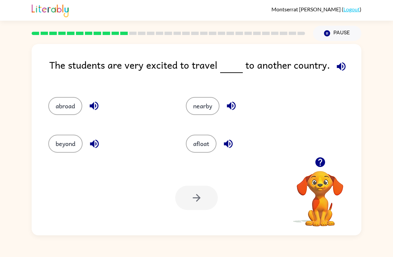
click at [91, 106] on icon "button" at bounding box center [94, 106] width 9 height 9
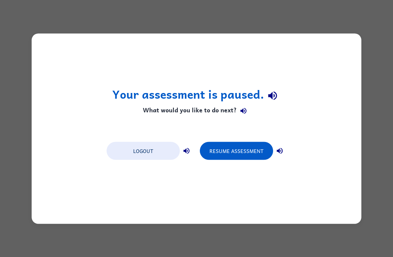
click at [262, 149] on button "Resume Assessment" at bounding box center [236, 151] width 73 height 18
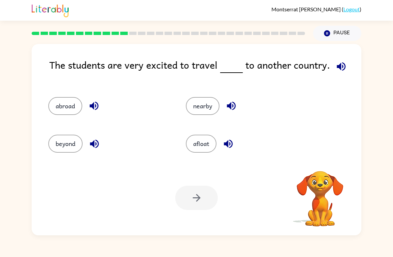
click at [71, 103] on button "abroad" at bounding box center [65, 106] width 34 height 18
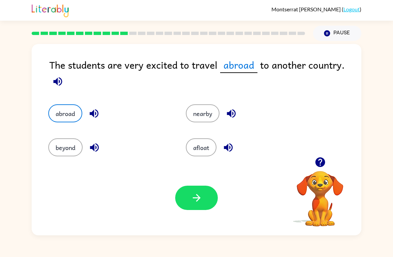
click at [194, 194] on icon "button" at bounding box center [197, 198] width 12 height 12
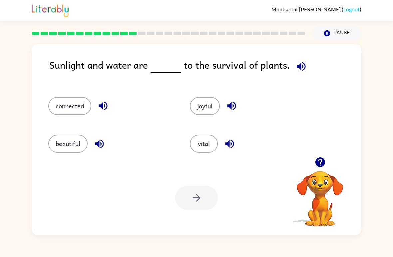
click at [208, 147] on button "vital" at bounding box center [204, 144] width 28 height 18
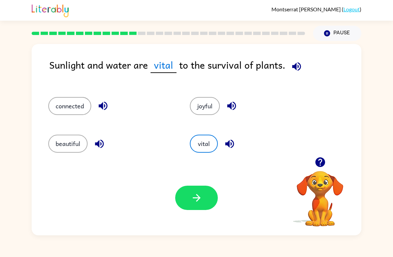
click at [194, 193] on icon "button" at bounding box center [197, 198] width 12 height 12
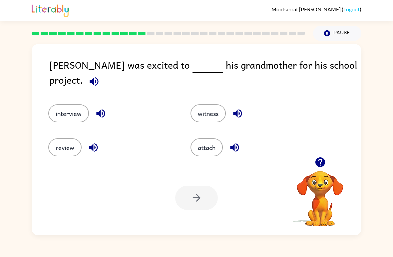
click at [78, 115] on button "interview" at bounding box center [68, 113] width 41 height 18
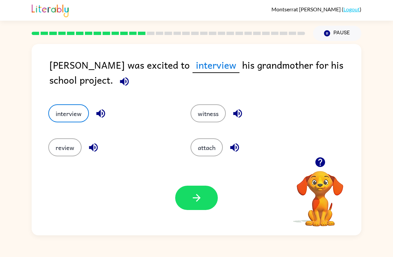
click at [196, 197] on icon "button" at bounding box center [197, 198] width 12 height 12
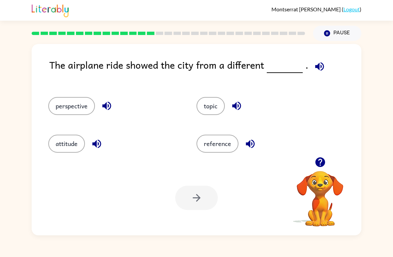
click at [69, 105] on button "perspective" at bounding box center [71, 106] width 47 height 18
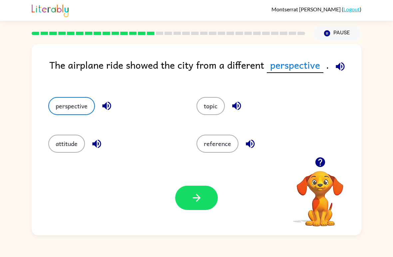
click at [191, 209] on button "button" at bounding box center [196, 197] width 43 height 24
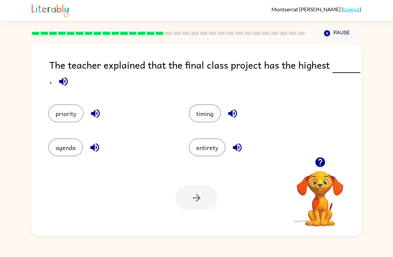
click at [70, 119] on button "priority" at bounding box center [65, 113] width 35 height 18
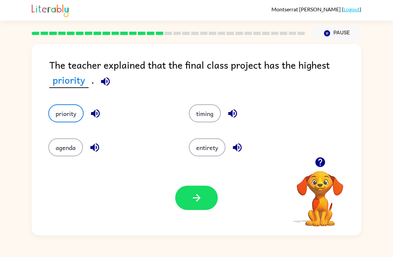
click at [204, 195] on button "button" at bounding box center [196, 197] width 43 height 24
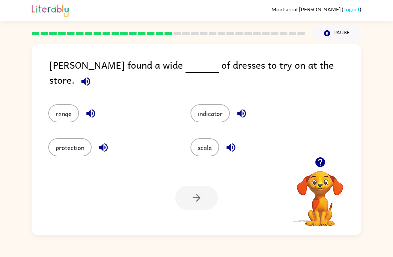
click at [304, 70] on div "Alma found a wide of dresses to try on at the store." at bounding box center [205, 74] width 312 height 34
click at [92, 76] on icon "button" at bounding box center [86, 82] width 12 height 12
click at [67, 107] on button "range" at bounding box center [63, 113] width 31 height 18
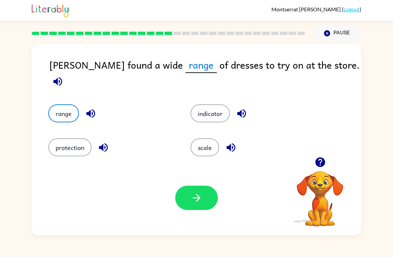
click at [194, 194] on icon "button" at bounding box center [197, 198] width 12 height 12
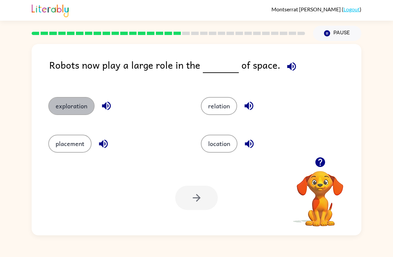
click at [87, 103] on button "exploration" at bounding box center [71, 106] width 46 height 18
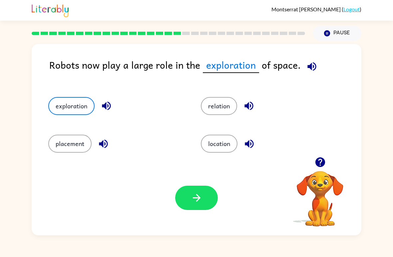
click at [189, 200] on button "button" at bounding box center [196, 197] width 43 height 24
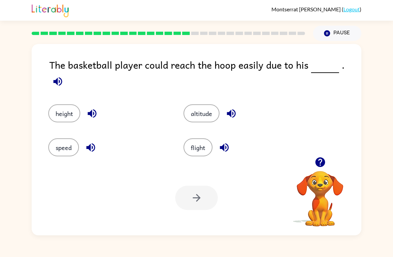
click at [66, 73] on button "button" at bounding box center [57, 81] width 17 height 17
click at [67, 112] on button "height" at bounding box center [64, 113] width 32 height 18
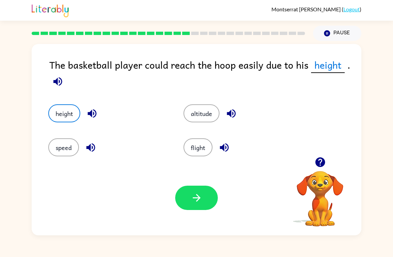
click at [195, 207] on button "button" at bounding box center [196, 197] width 43 height 24
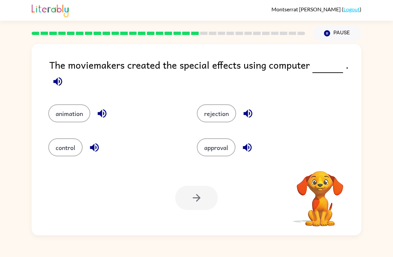
click at [60, 84] on icon "button" at bounding box center [58, 82] width 12 height 12
click at [68, 107] on button "animation" at bounding box center [69, 113] width 42 height 18
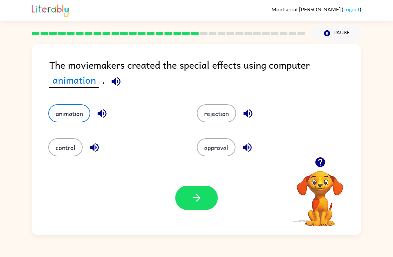
click at [207, 200] on button "button" at bounding box center [196, 197] width 43 height 24
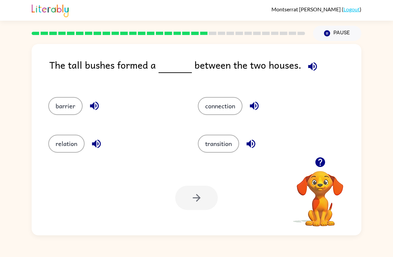
click at [67, 107] on button "barrier" at bounding box center [65, 106] width 34 height 18
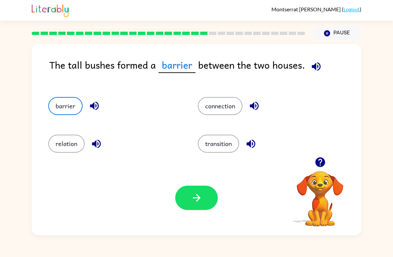
click at [195, 205] on button "button" at bounding box center [196, 197] width 43 height 24
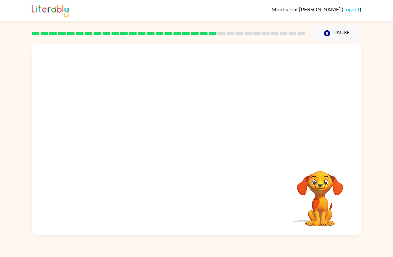
click at [332, 220] on video "Your browser must support playing .mp4 files to use Literably. Please try using…" at bounding box center [320, 194] width 67 height 67
click at [203, 144] on button "button" at bounding box center [196, 143] width 43 height 24
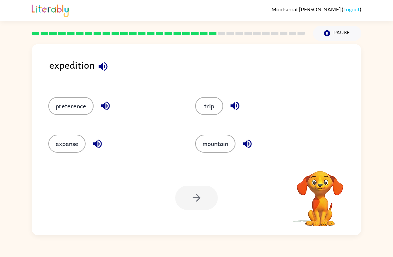
click at [116, 69] on div "expedition" at bounding box center [205, 70] width 312 height 26
click at [103, 66] on icon "button" at bounding box center [103, 66] width 9 height 9
click at [106, 112] on button "button" at bounding box center [105, 105] width 17 height 17
click at [109, 112] on button "button" at bounding box center [105, 105] width 17 height 17
click at [280, 69] on div "expedition" at bounding box center [205, 70] width 312 height 26
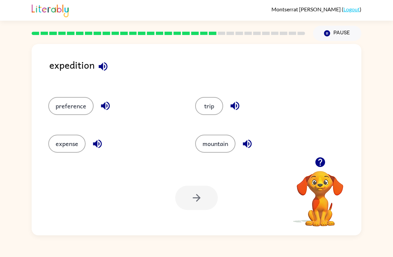
click at [104, 71] on icon "button" at bounding box center [103, 67] width 12 height 12
click at [91, 112] on button "preference" at bounding box center [70, 106] width 45 height 18
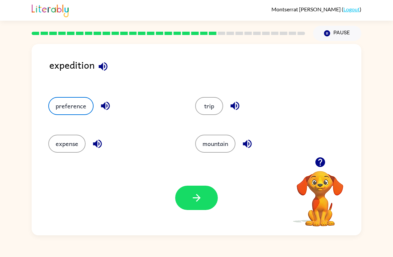
click at [186, 202] on button "button" at bounding box center [196, 197] width 43 height 24
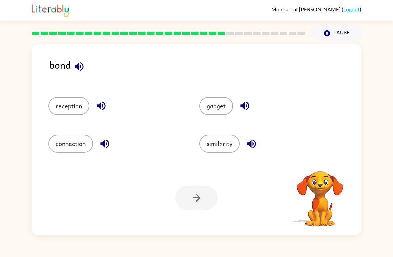
click at [87, 68] on button "button" at bounding box center [79, 66] width 17 height 17
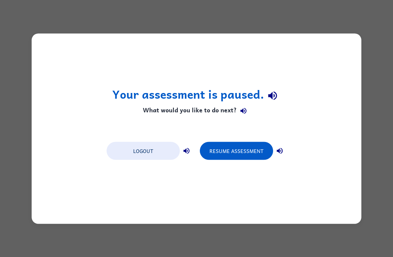
click at [262, 157] on button "Resume Assessment" at bounding box center [236, 151] width 73 height 18
click at [253, 153] on button "Resume Assessment" at bounding box center [236, 151] width 73 height 18
click at [248, 150] on button "Resume Assessment" at bounding box center [236, 151] width 73 height 18
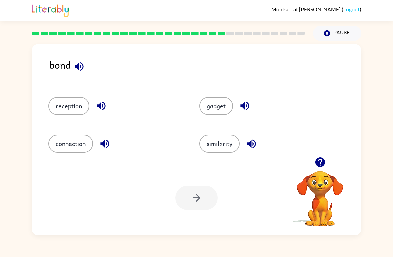
click at [72, 140] on button "connection" at bounding box center [70, 144] width 45 height 18
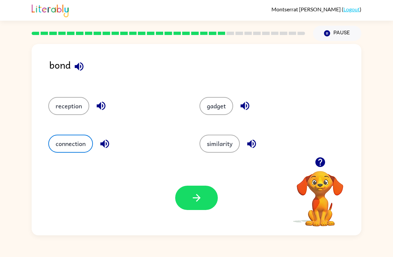
click at [203, 201] on button "button" at bounding box center [196, 197] width 43 height 24
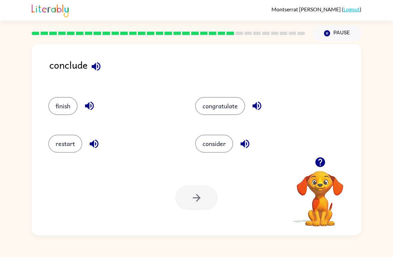
click at [58, 107] on button "finish" at bounding box center [62, 106] width 29 height 18
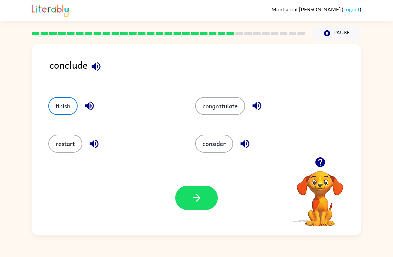
click at [204, 204] on button "button" at bounding box center [196, 197] width 43 height 24
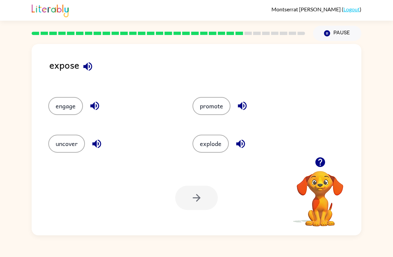
click at [67, 147] on button "uncover" at bounding box center [66, 144] width 37 height 18
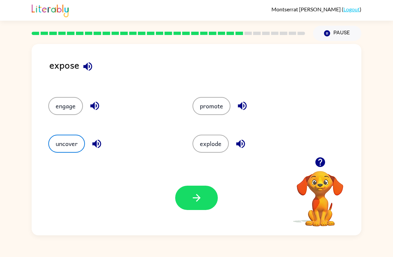
click at [193, 196] on icon "button" at bounding box center [197, 198] width 12 height 12
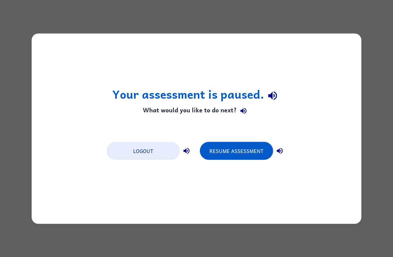
click at [259, 151] on button "Resume Assessment" at bounding box center [236, 151] width 73 height 18
click at [252, 154] on button "Resume Assessment" at bounding box center [236, 151] width 73 height 18
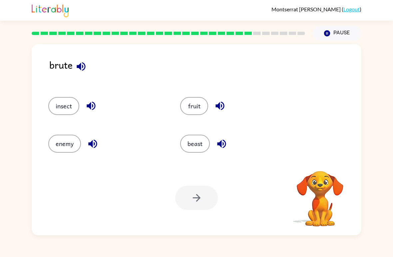
click at [56, 144] on button "enemy" at bounding box center [64, 144] width 33 height 18
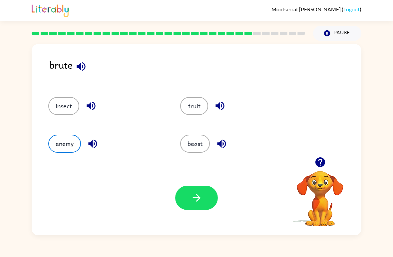
click at [191, 209] on button "button" at bounding box center [196, 197] width 43 height 24
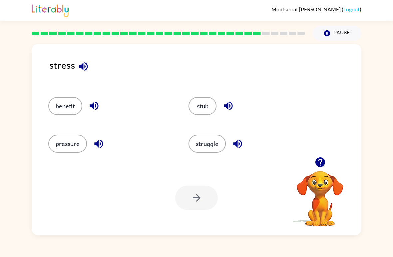
click at [69, 140] on button "pressure" at bounding box center [67, 144] width 39 height 18
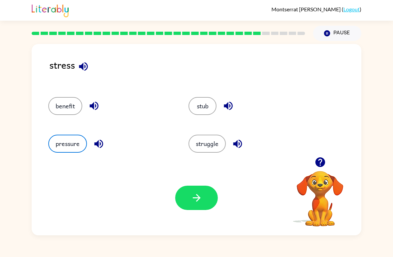
click at [196, 193] on icon "button" at bounding box center [197, 198] width 12 height 12
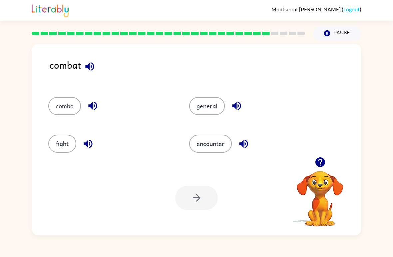
click at [65, 146] on button "fight" at bounding box center [62, 144] width 28 height 18
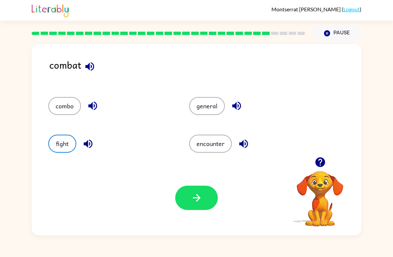
click at [192, 196] on icon "button" at bounding box center [197, 198] width 12 height 12
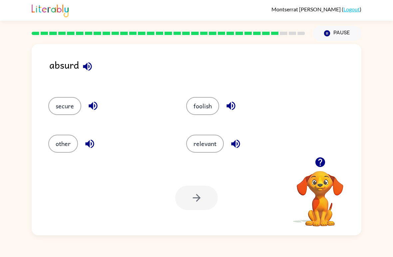
click at [198, 110] on button "foolish" at bounding box center [202, 106] width 33 height 18
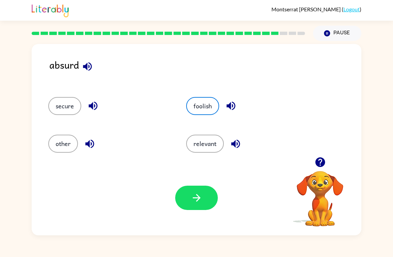
click at [203, 200] on button "button" at bounding box center [196, 197] width 43 height 24
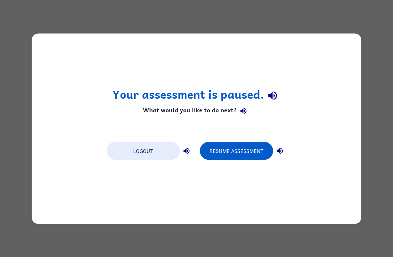
click at [259, 149] on button "Resume Assessment" at bounding box center [236, 151] width 73 height 18
click at [248, 150] on button "Resume Assessment" at bounding box center [236, 151] width 73 height 18
click at [250, 152] on button "Resume Assessment" at bounding box center [236, 151] width 73 height 18
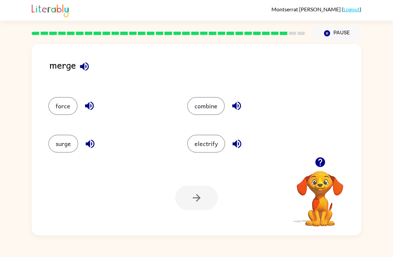
click at [64, 146] on button "surge" at bounding box center [63, 144] width 30 height 18
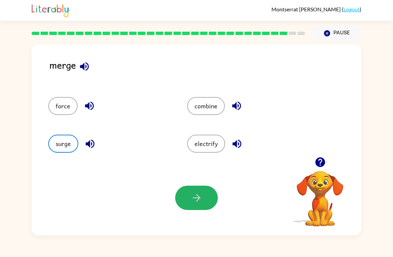
click at [211, 200] on button "button" at bounding box center [196, 197] width 43 height 24
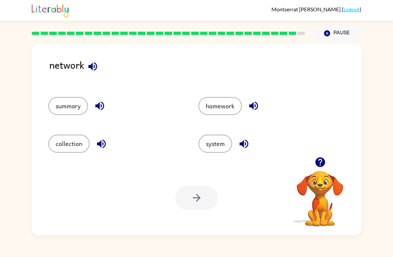
click at [219, 143] on button "system" at bounding box center [215, 144] width 34 height 18
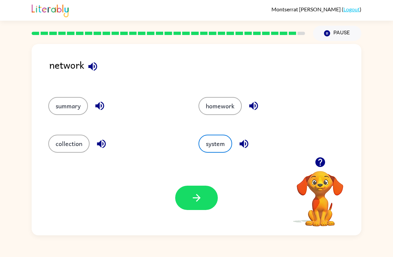
click at [204, 198] on button "button" at bounding box center [196, 197] width 43 height 24
